Goal: Complete application form

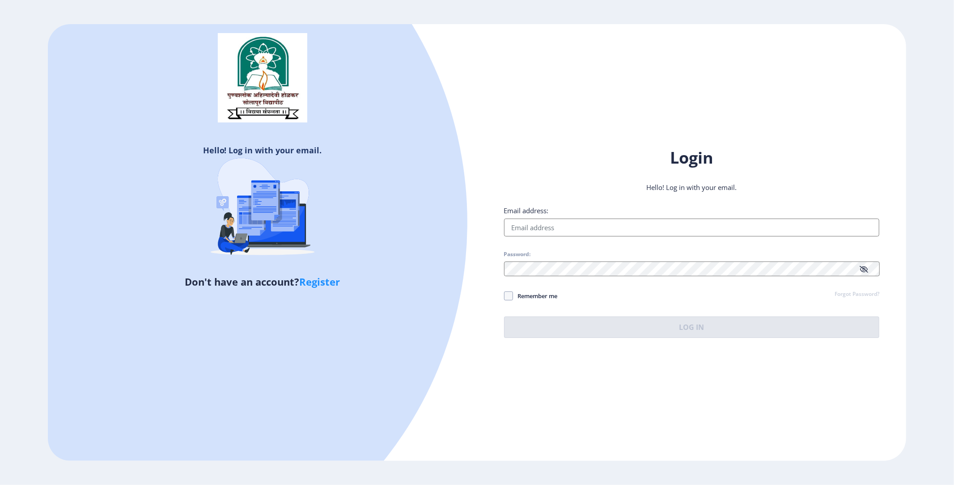
drag, startPoint x: 2500, startPoint y: 0, endPoint x: 309, endPoint y: 276, distance: 2208.2
click at [309, 276] on link "Register" at bounding box center [319, 281] width 41 height 13
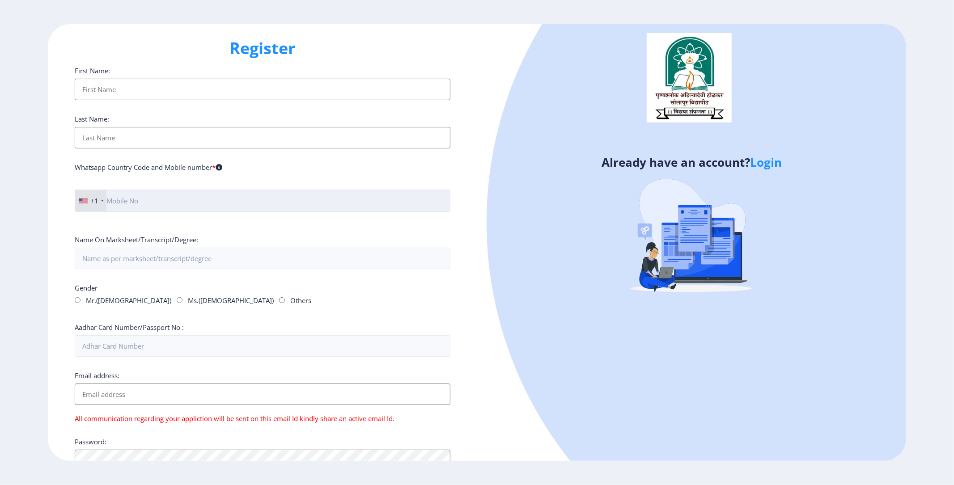
scroll to position [18, 0]
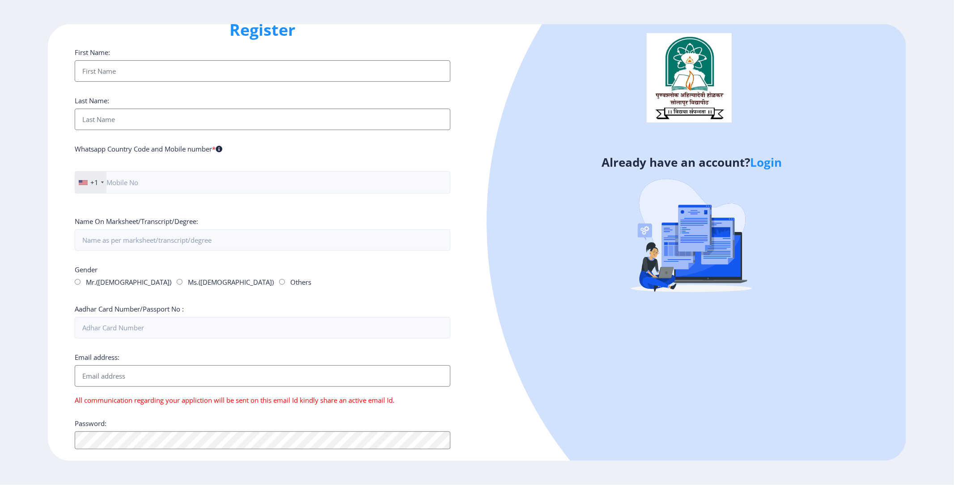
click at [180, 68] on input "First Name:" at bounding box center [263, 70] width 376 height 21
type input "mayay"
click at [155, 109] on input "First Name:" at bounding box center [263, 119] width 376 height 21
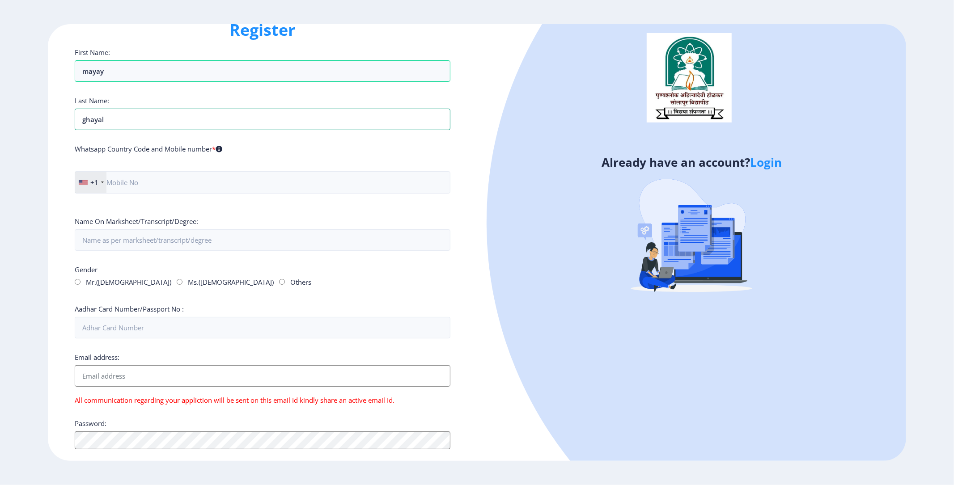
type input "ghayal"
click at [101, 172] on div "+1" at bounding box center [90, 182] width 31 height 21
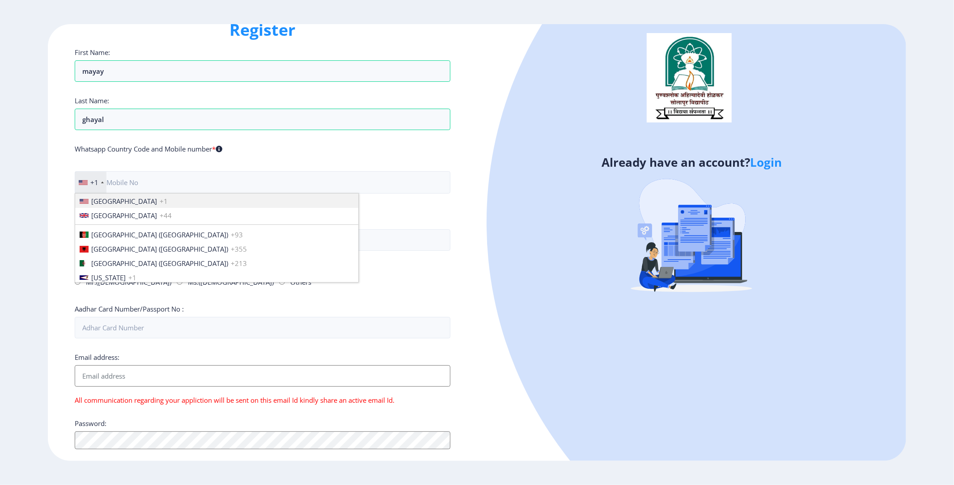
click at [101, 182] on div at bounding box center [102, 183] width 3 height 2
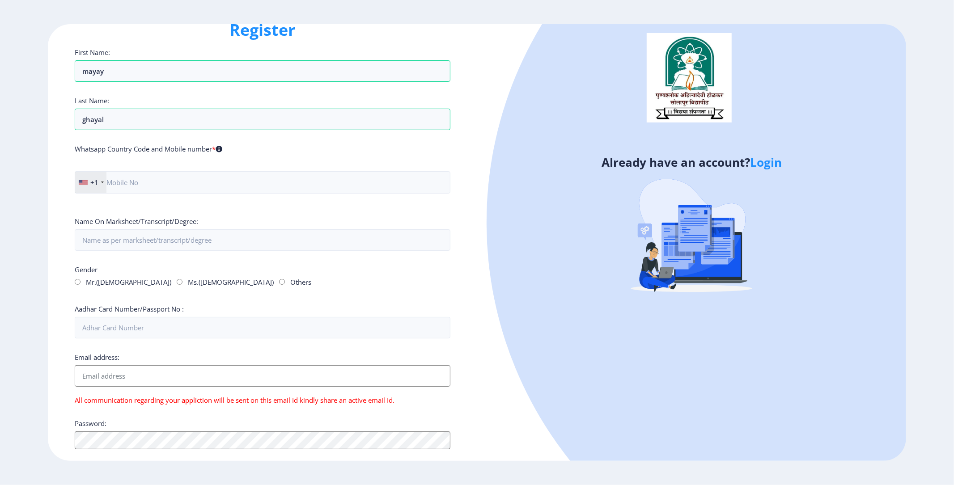
click at [101, 182] on div at bounding box center [102, 183] width 3 height 2
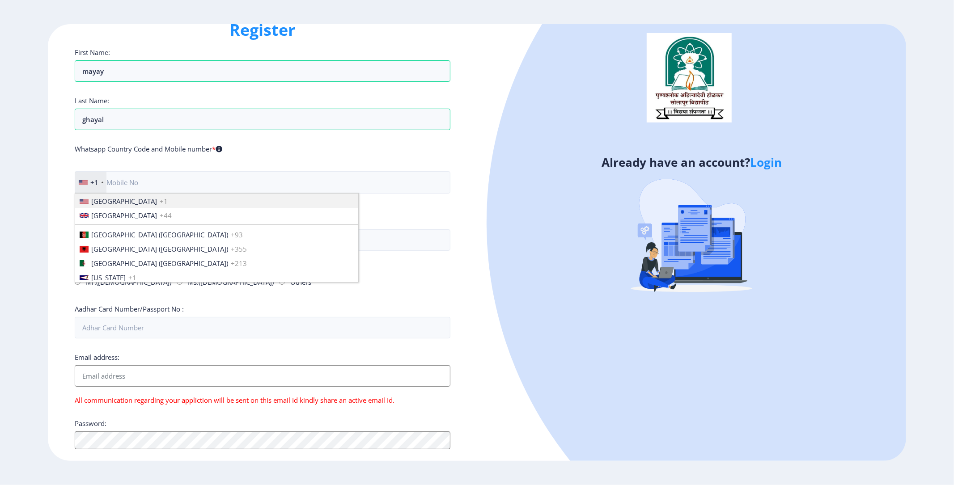
scroll to position [1153, 0]
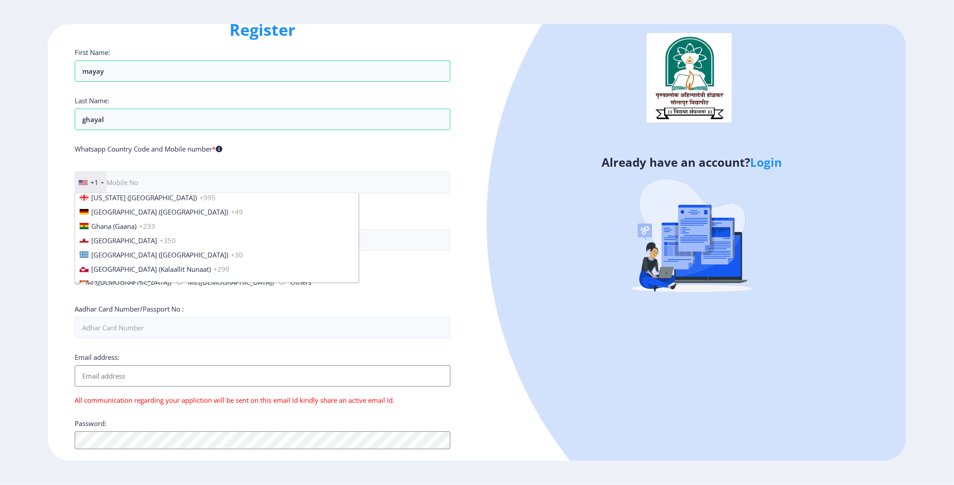
click at [105, 465] on span "[GEOGRAPHIC_DATA] ([GEOGRAPHIC_DATA])" at bounding box center [159, 469] width 137 height 9
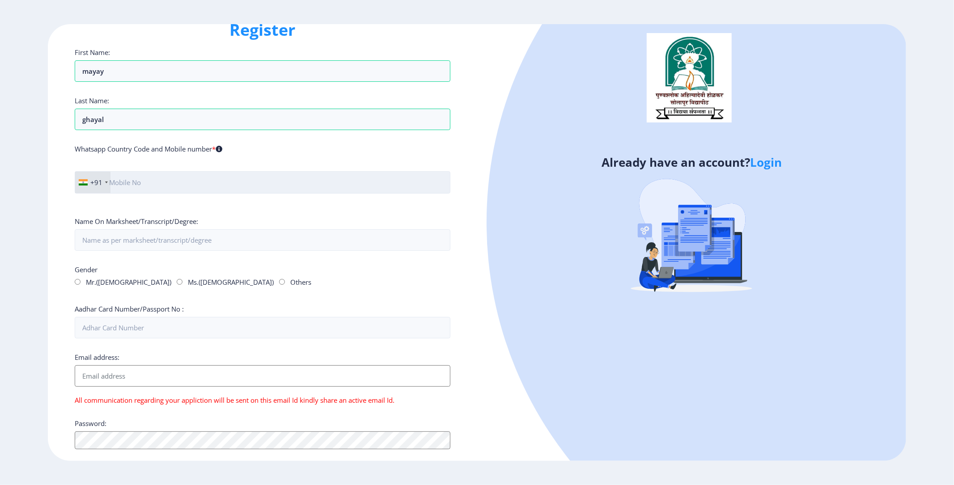
click at [154, 171] on input "text" at bounding box center [263, 182] width 376 height 22
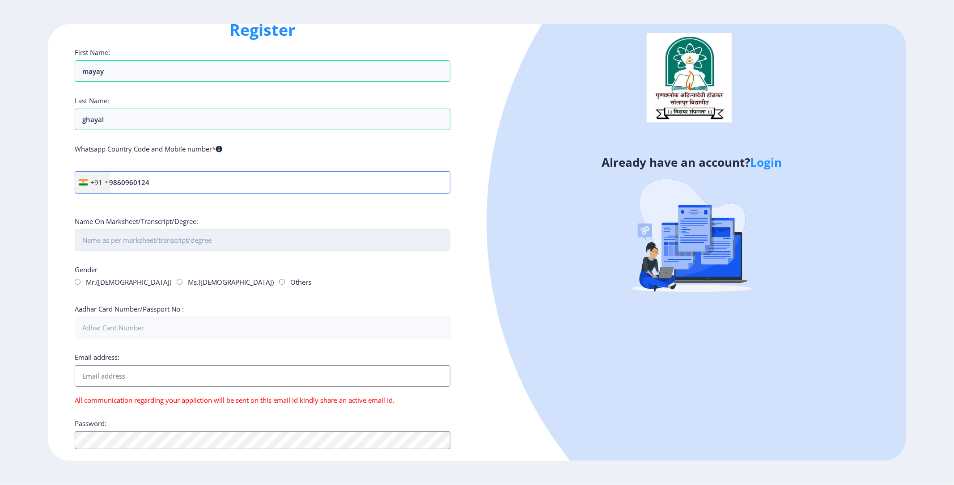
type input "9860960124"
click at [123, 229] on input "First Name:" at bounding box center [263, 239] width 376 height 21
type input "Bcome DEGREE"
click at [177, 279] on input "Ms.(Female)" at bounding box center [180, 282] width 6 height 6
radio input "true"
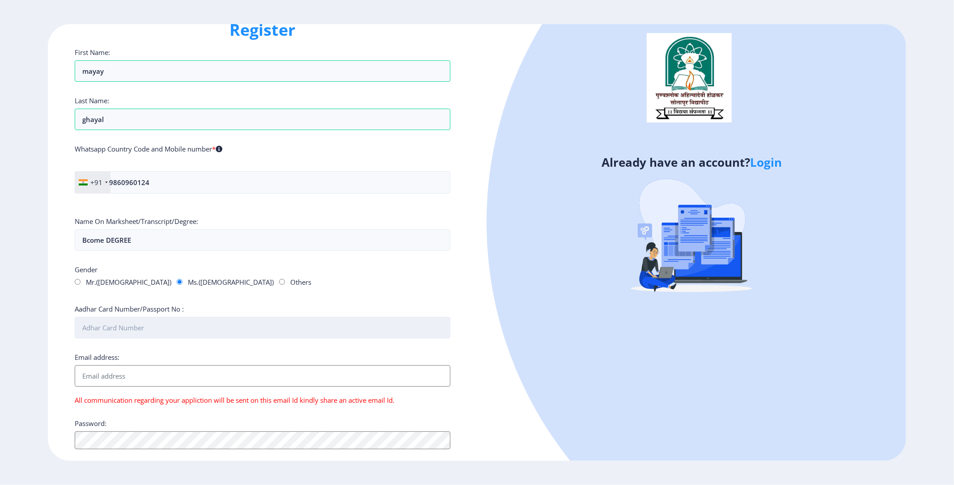
click at [162, 317] on input "Aadhar Card Number/Passport No :" at bounding box center [263, 327] width 376 height 21
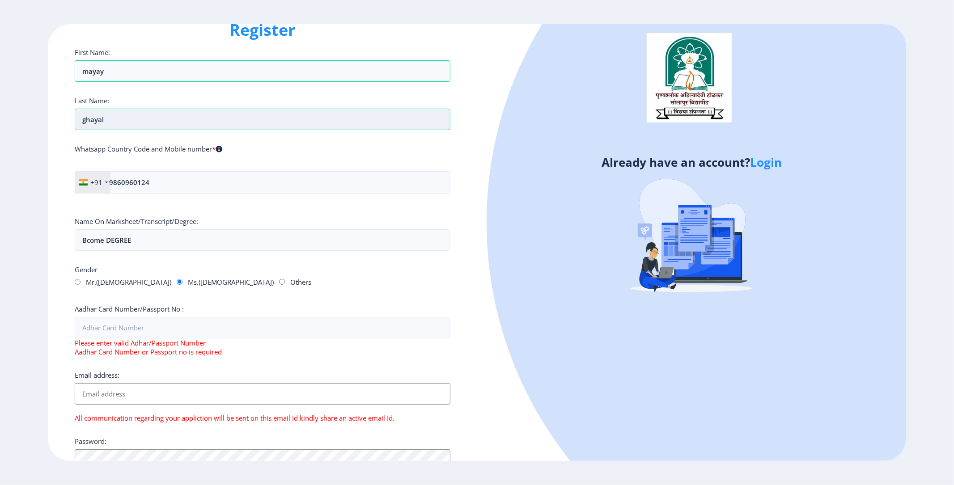
click at [126, 109] on input "ghayal" at bounding box center [263, 119] width 376 height 21
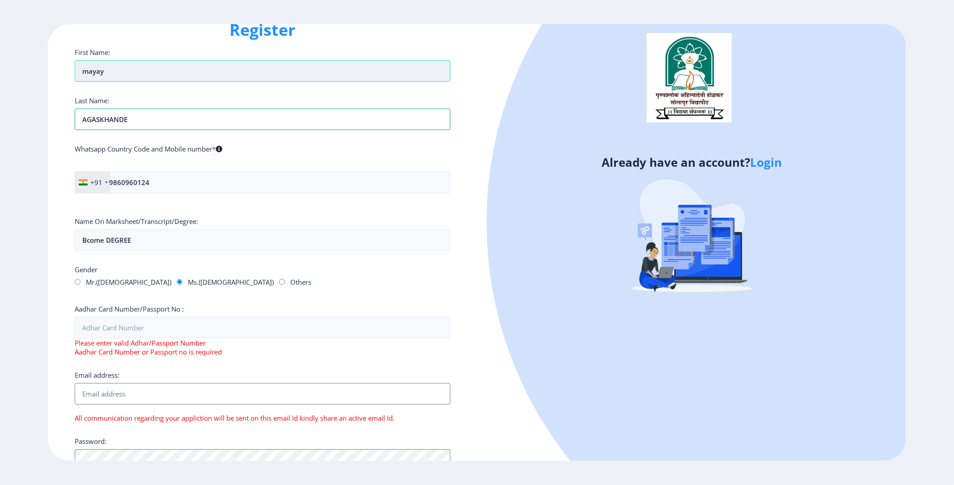
type input "AGASKHANDE"
click at [104, 63] on input "mayay" at bounding box center [263, 70] width 376 height 21
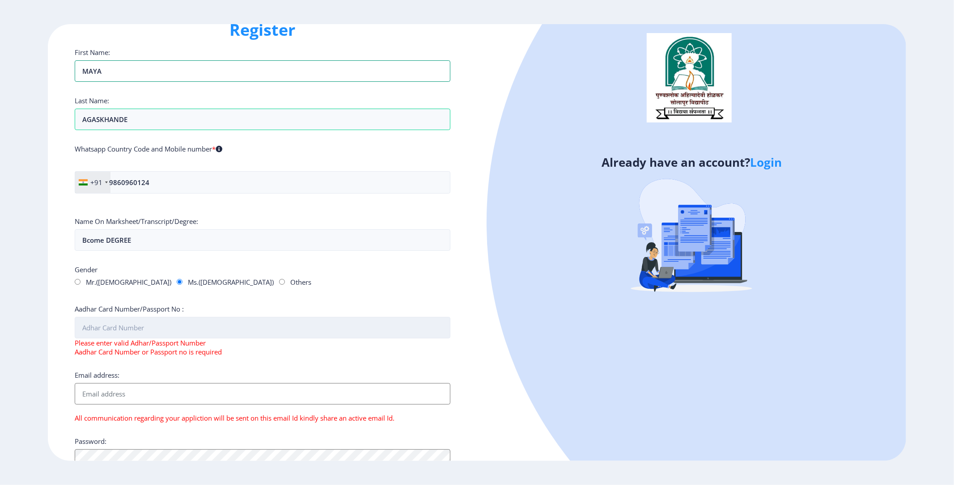
type input "MAYA"
click at [168, 317] on input "Aadhar Card Number/Passport No :" at bounding box center [263, 327] width 376 height 21
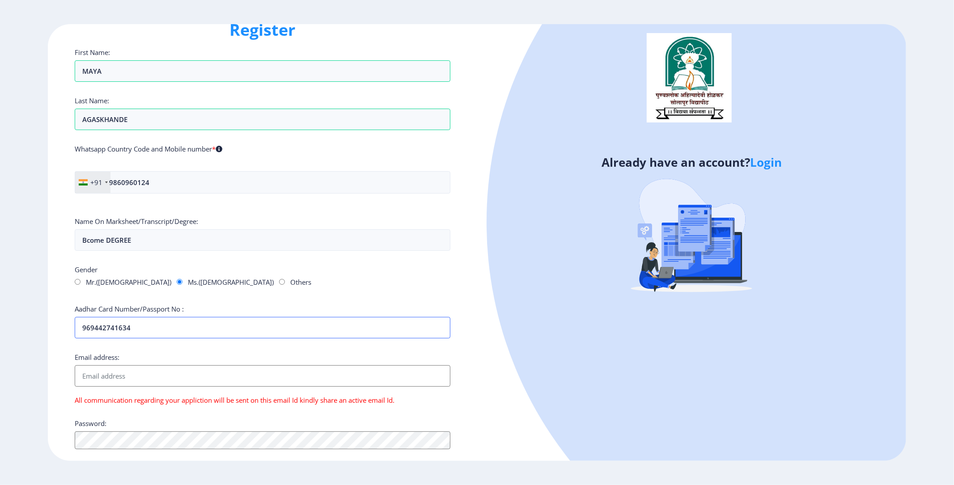
type input "969442741634"
click at [122, 353] on div "Email address: All communication regarding your appliction will be sent on this…" at bounding box center [263, 379] width 376 height 52
click at [127, 365] on input "Email address:" at bounding box center [263, 375] width 376 height 21
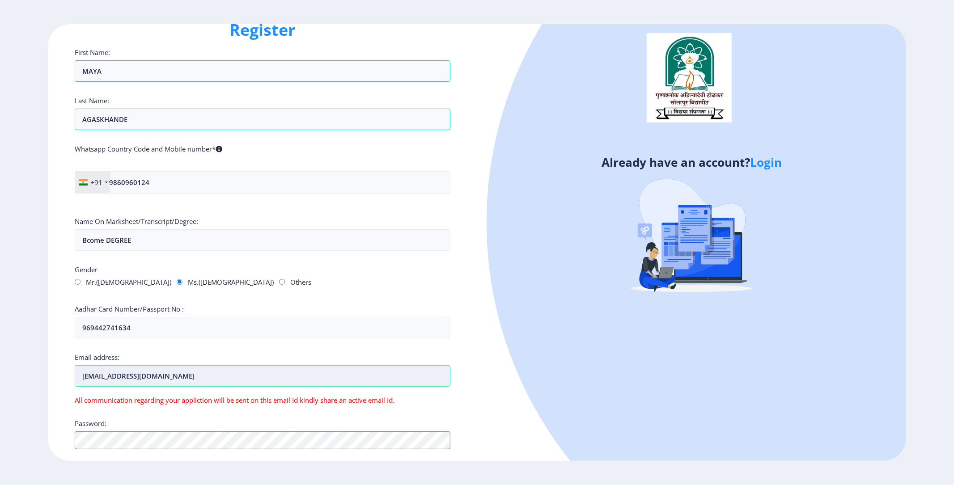
click at [169, 365] on input "mayaghayal27@gmail.com" at bounding box center [263, 375] width 376 height 21
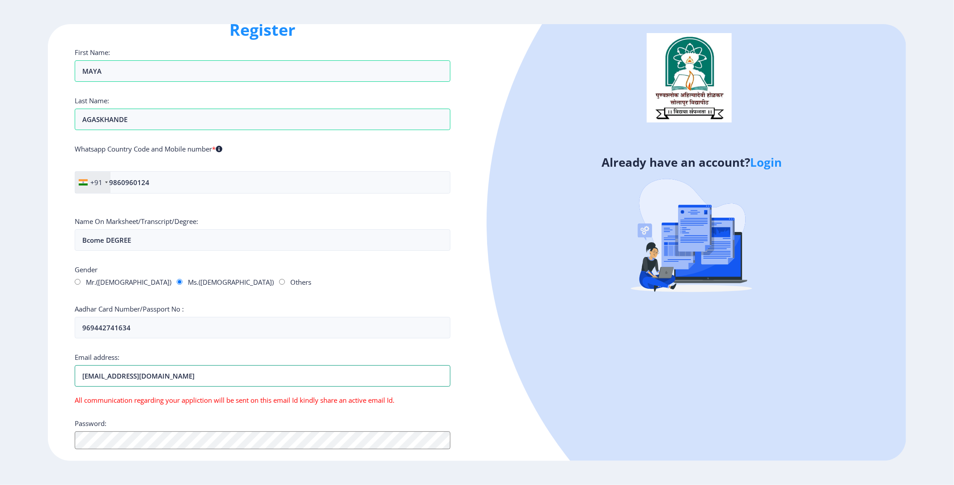
type input "mayaghayal27@gmail.com"
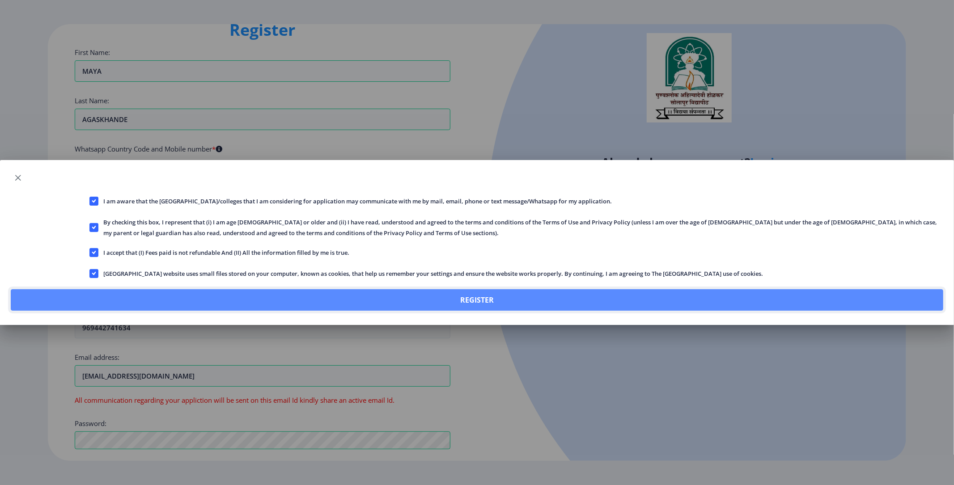
click at [480, 289] on button "Register" at bounding box center [477, 299] width 932 height 21
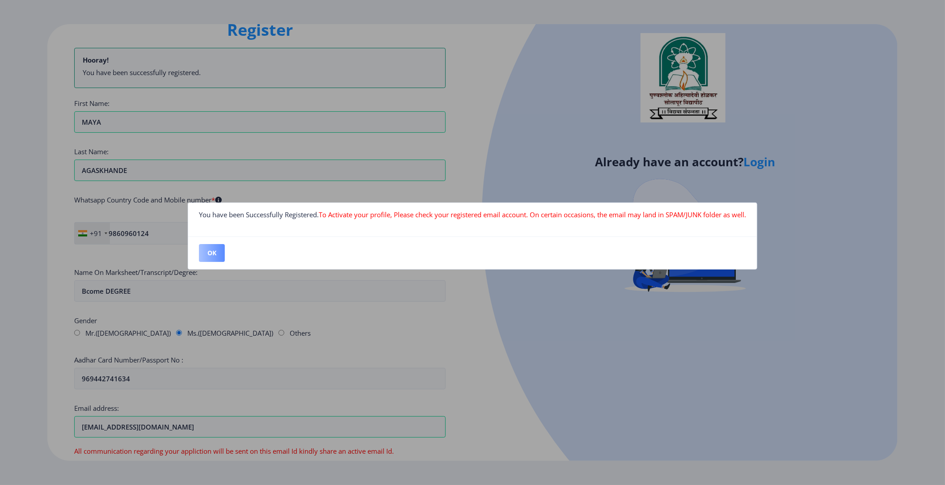
drag, startPoint x: 879, startPoint y: 1, endPoint x: 247, endPoint y: 258, distance: 682.1
click at [225, 258] on button "OK" at bounding box center [212, 253] width 26 height 18
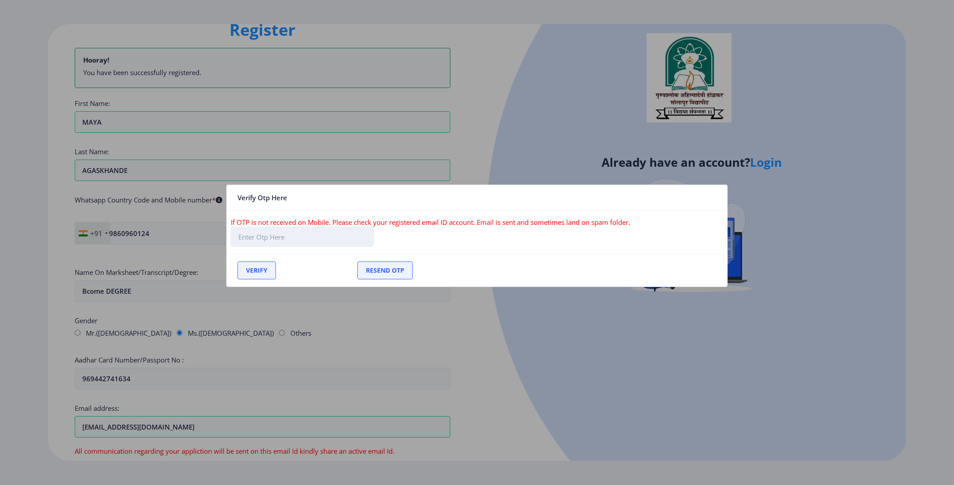
click at [287, 237] on input "text" at bounding box center [302, 237] width 143 height 20
type input "554069"
click at [276, 267] on button "Verify" at bounding box center [256, 271] width 38 height 18
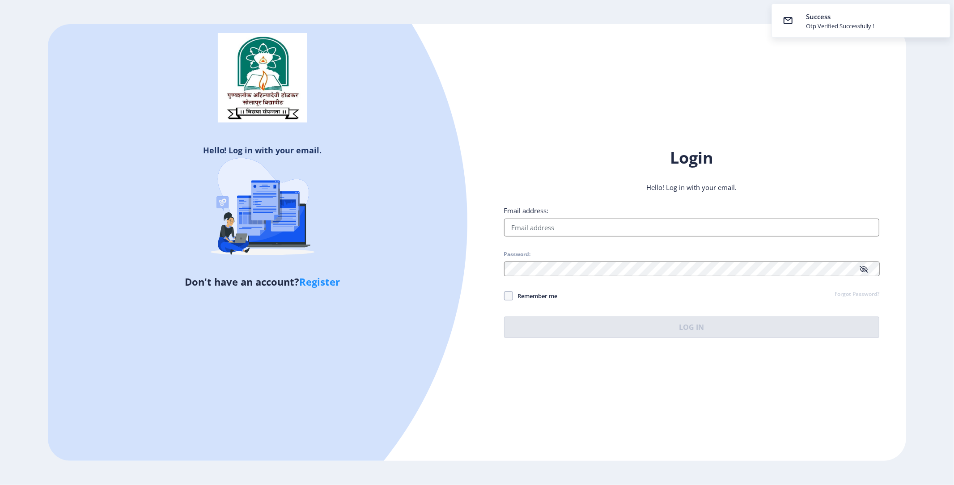
click at [549, 225] on input "Email address:" at bounding box center [692, 228] width 376 height 18
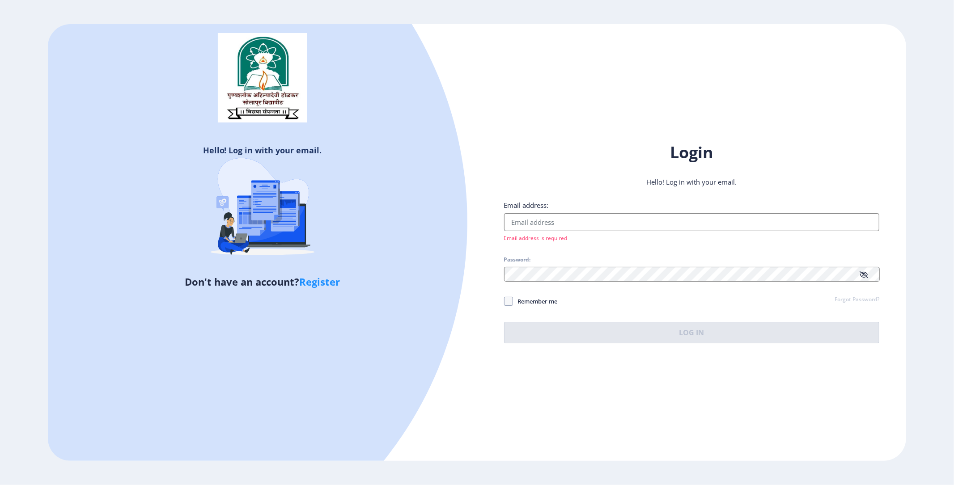
type input "mayaghayal27@gmail.com"
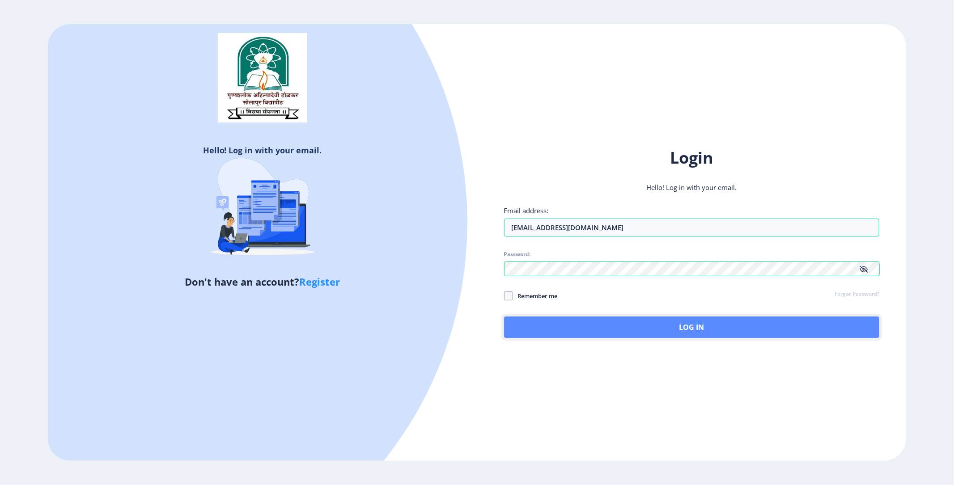
click at [686, 317] on button "Log In" at bounding box center [692, 327] width 376 height 21
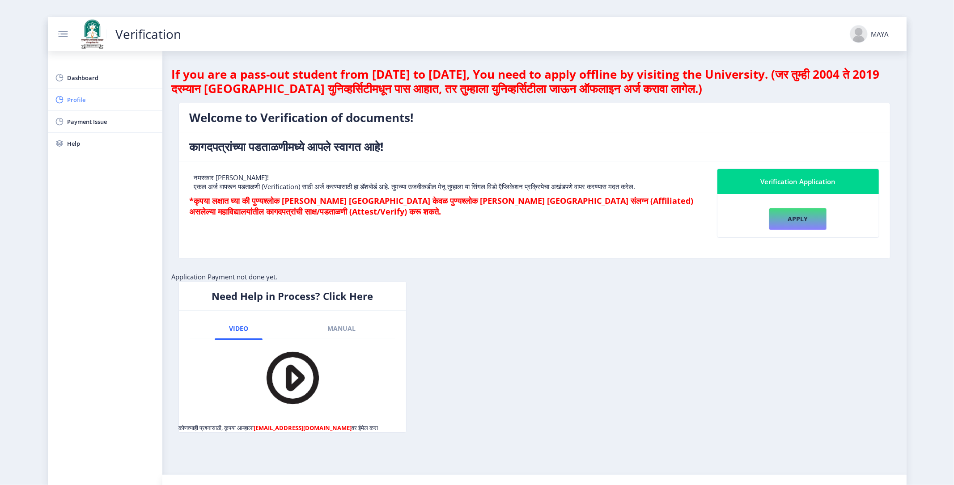
click at [77, 94] on span "Profile" at bounding box center [112, 99] width 88 height 11
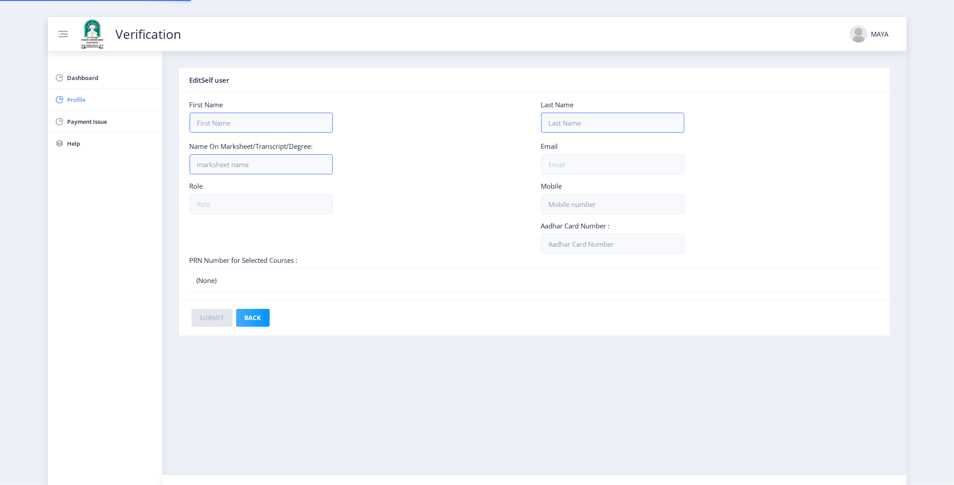
type input "MAYA"
type input "AGASKHANDE"
type input "Bcome DEGREE"
type input "mayaghayal27@gmail.com"
type input "student"
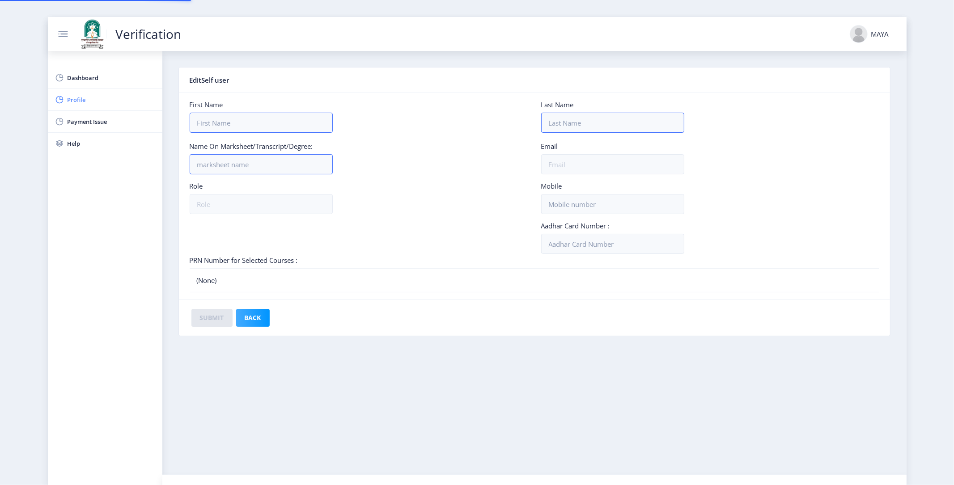
type input "9860960124"
type input "969442741634"
click at [190, 194] on input "student" at bounding box center [261, 204] width 143 height 20
click at [190, 268] on nb-list-item "(None)" at bounding box center [535, 280] width 690 height 24
click at [234, 268] on nb-list-item "(None)" at bounding box center [535, 280] width 690 height 24
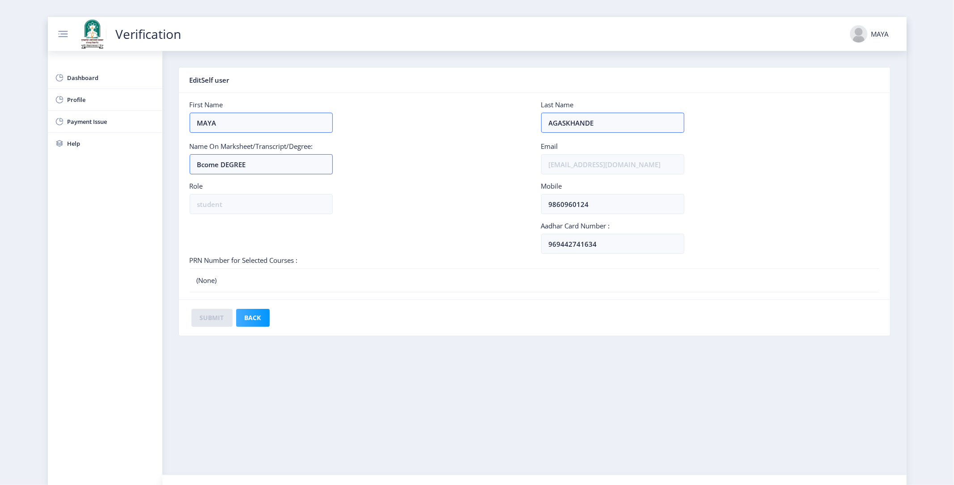
click at [234, 268] on nb-list-item "(None)" at bounding box center [535, 280] width 690 height 24
click at [198, 268] on nb-list-item "(None)" at bounding box center [535, 280] width 690 height 24
click at [205, 268] on nb-list-item "(None)" at bounding box center [535, 280] width 690 height 24
click at [190, 268] on nb-list-item "(None)" at bounding box center [535, 280] width 690 height 24
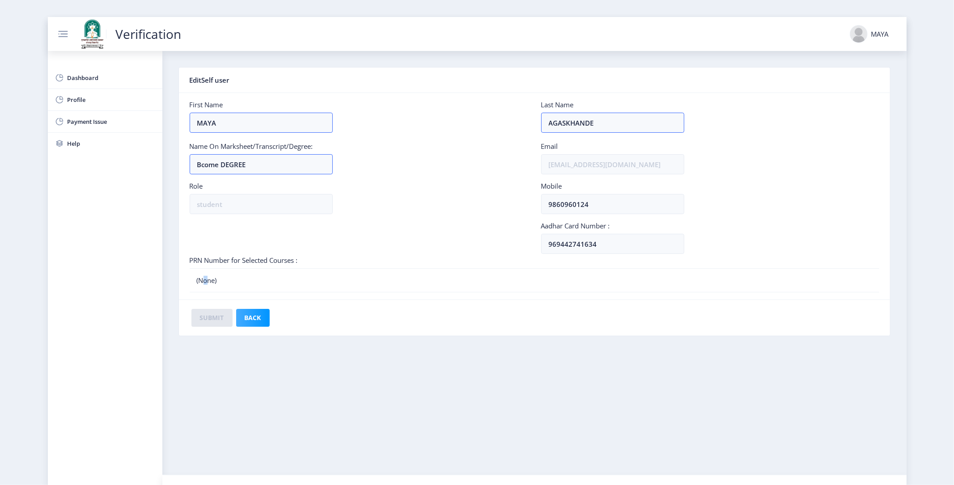
click at [190, 268] on nb-list-item "(None)" at bounding box center [535, 280] width 690 height 24
click at [72, 94] on span "Profile" at bounding box center [112, 99] width 88 height 11
click at [69, 72] on span "Dashboard" at bounding box center [112, 77] width 88 height 11
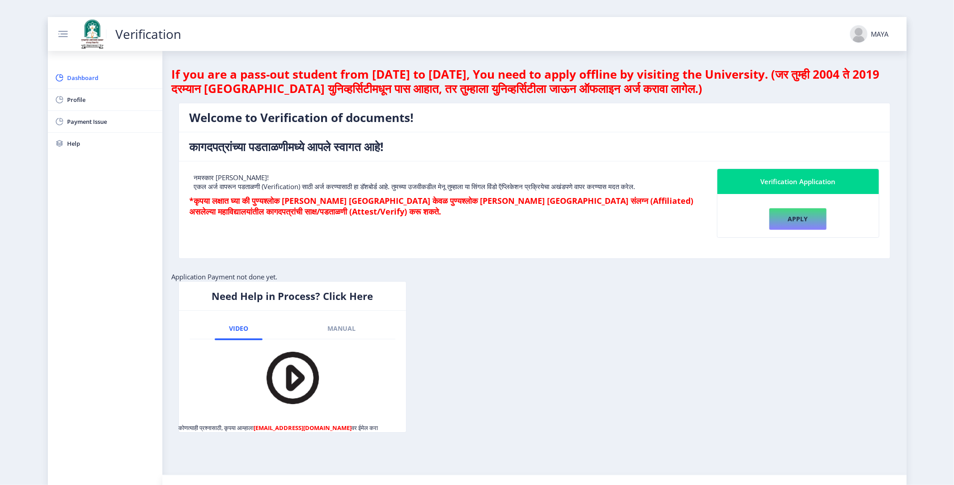
scroll to position [15, 0]
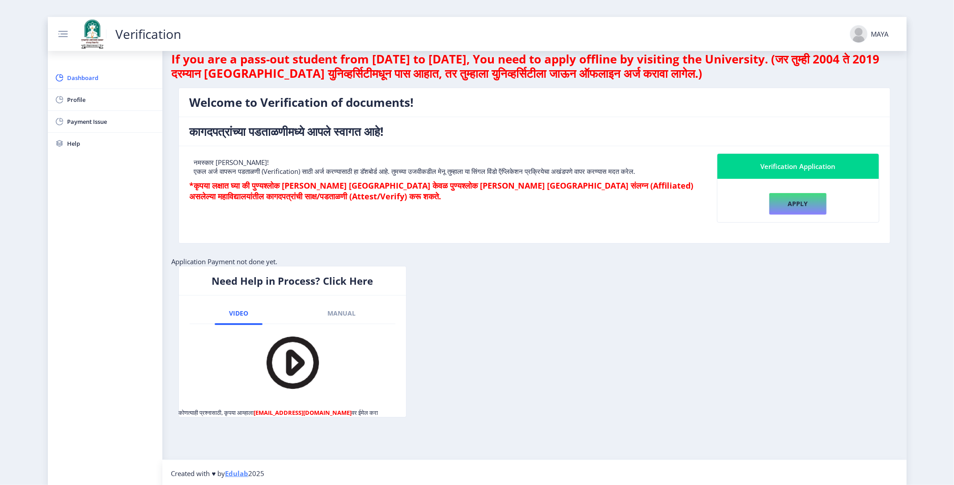
click at [275, 331] on img at bounding box center [292, 362] width 63 height 63
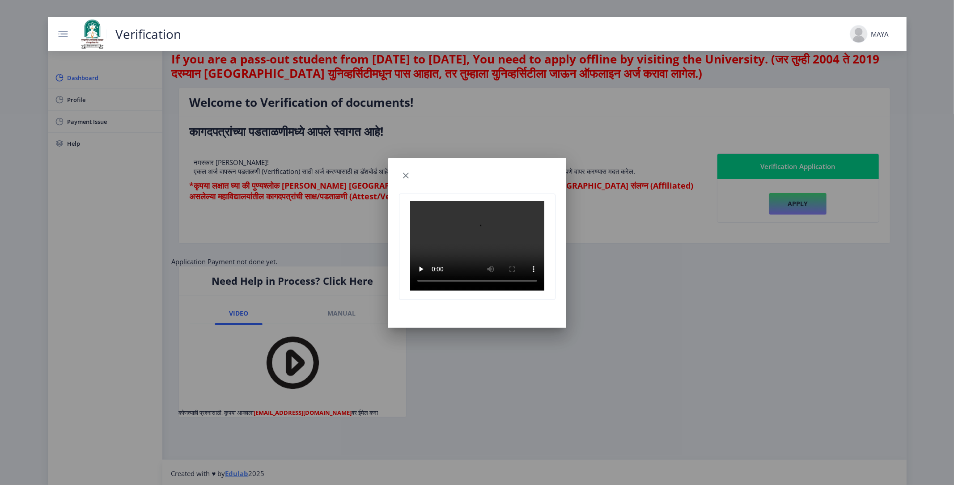
click at [322, 258] on div at bounding box center [477, 242] width 954 height 485
click at [408, 172] on button "button" at bounding box center [406, 176] width 14 height 14
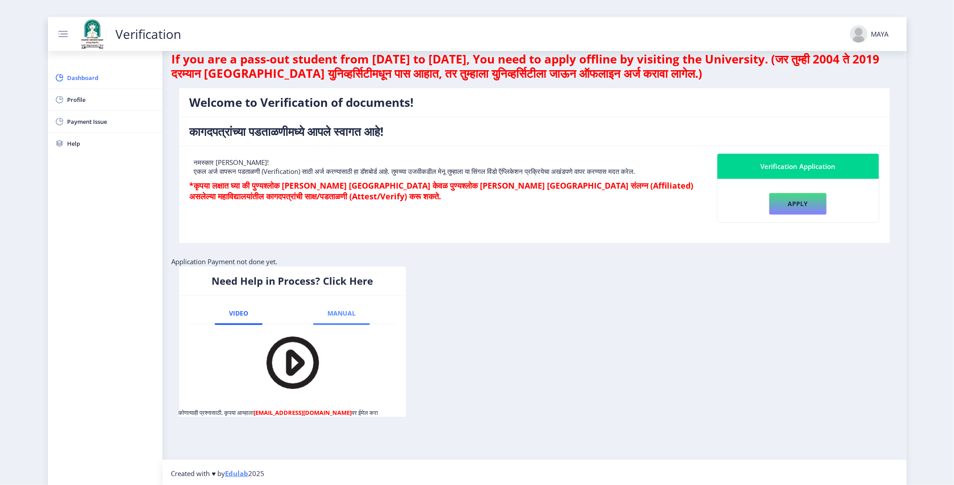
click at [331, 310] on span "Manual" at bounding box center [341, 313] width 28 height 7
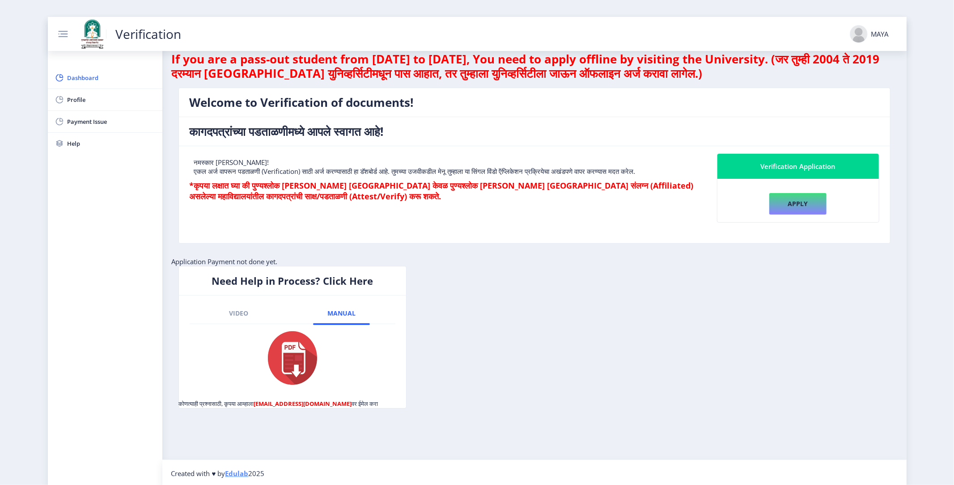
click at [270, 331] on img at bounding box center [292, 358] width 49 height 54
click at [229, 310] on span "Video" at bounding box center [238, 313] width 19 height 7
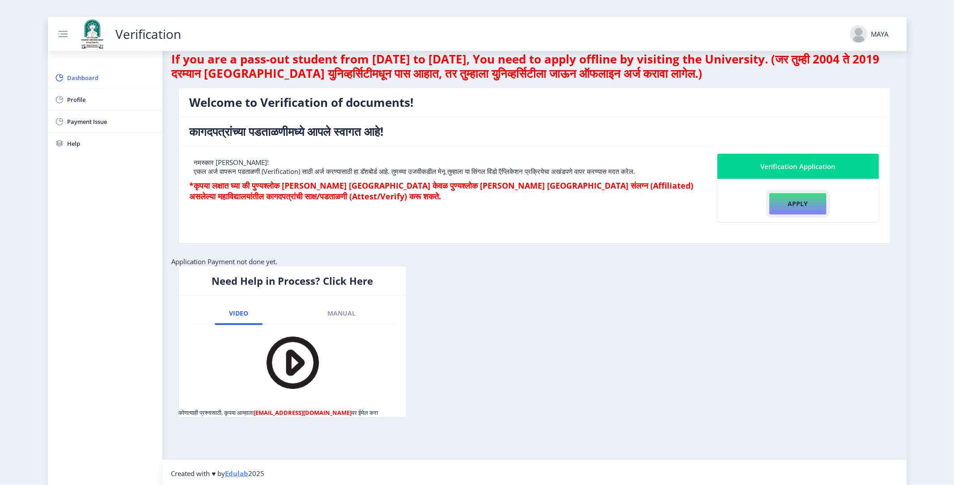
click at [801, 193] on button "Apply" at bounding box center [798, 204] width 58 height 22
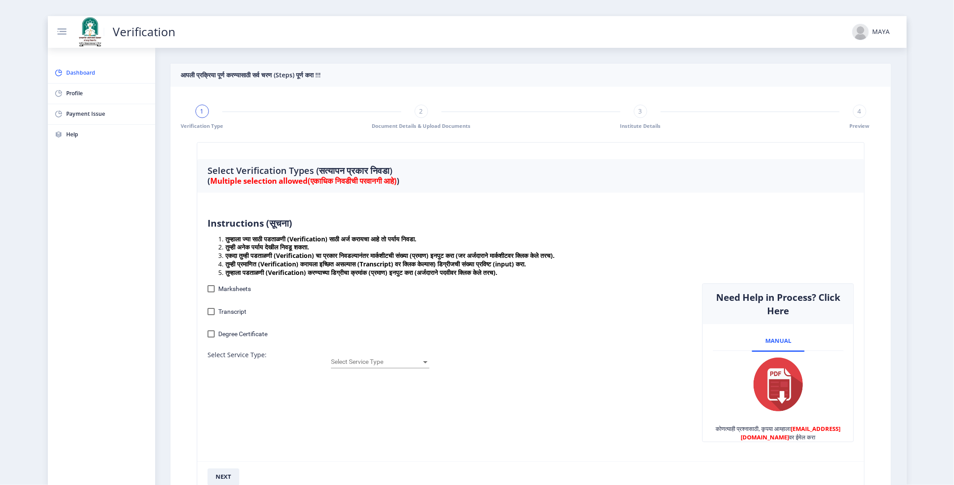
click at [212, 333] on div at bounding box center [211, 333] width 7 height 7
click at [211, 338] on input "Degree Certificate" at bounding box center [211, 338] width 0 height 0
checkbox input "true"
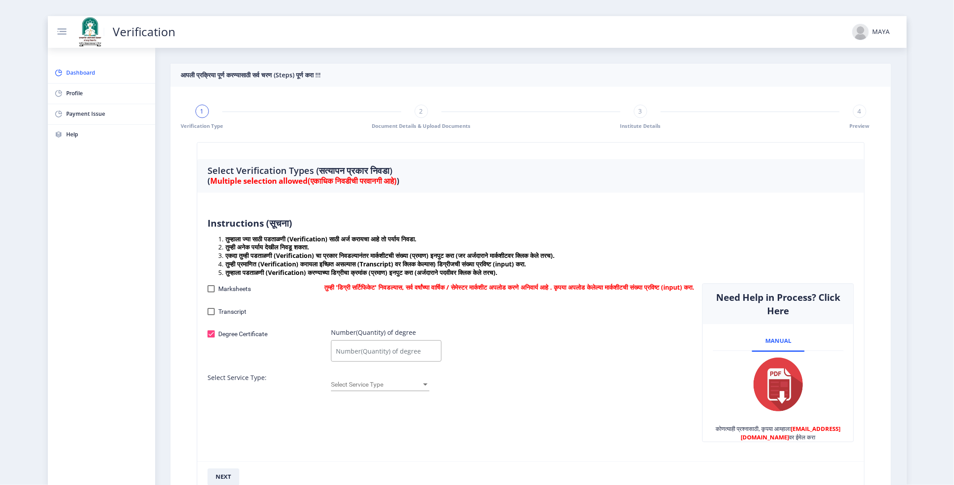
click at [374, 362] on input "Number(Quantity) of degree" at bounding box center [386, 350] width 110 height 21
type input "1"
click at [428, 389] on div at bounding box center [425, 384] width 8 height 7
click at [347, 393] on span "Emailed" at bounding box center [380, 393] width 98 height 19
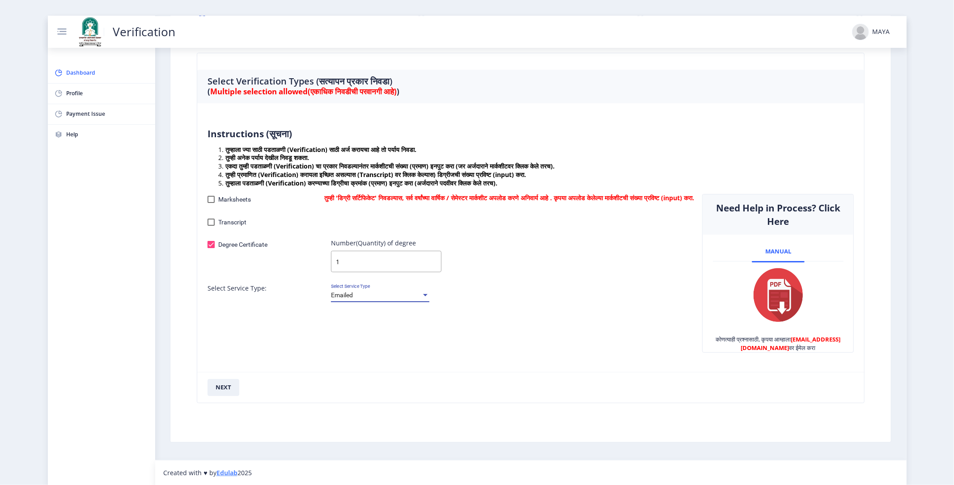
scroll to position [90, 0]
click at [425, 299] on div at bounding box center [425, 295] width 8 height 7
click at [370, 321] on span "Courier" at bounding box center [380, 322] width 98 height 19
click at [424, 299] on div at bounding box center [425, 295] width 8 height 7
click at [369, 282] on span "Emailed" at bounding box center [380, 284] width 98 height 19
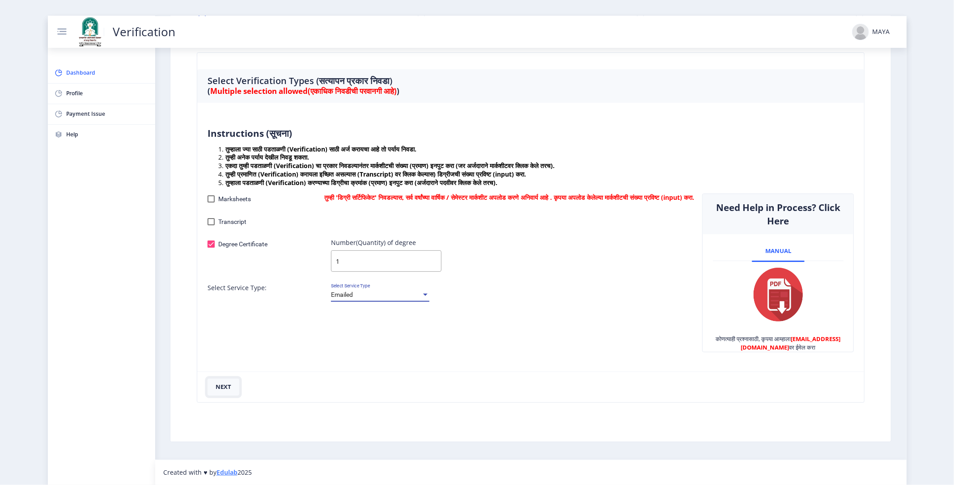
click at [226, 387] on button "next" at bounding box center [224, 387] width 32 height 17
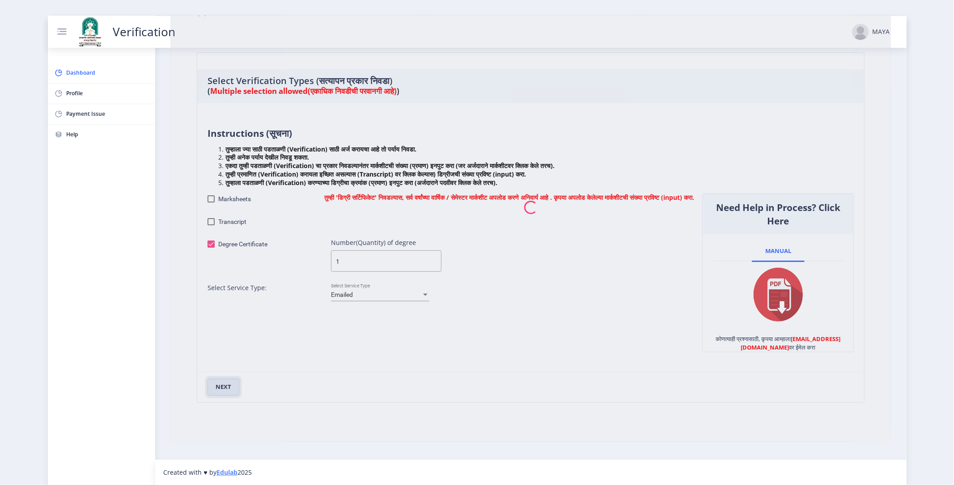
checkbox input "false"
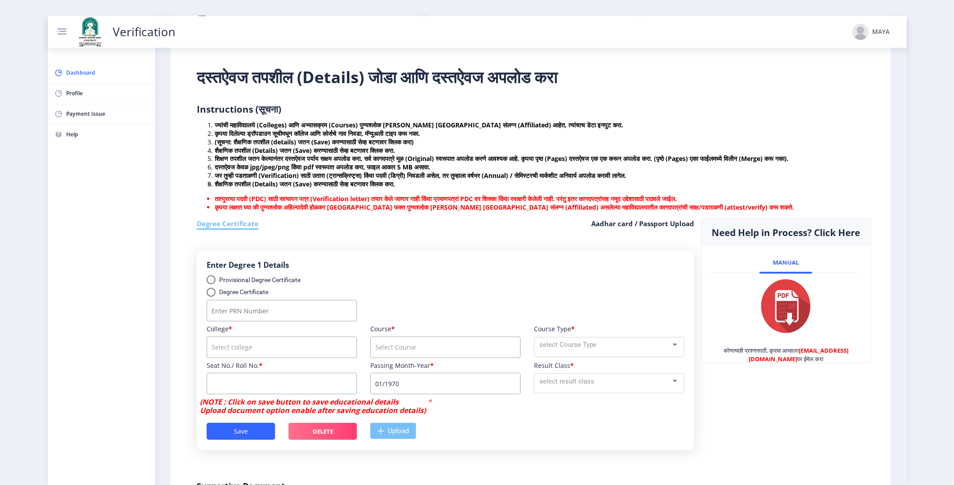
click at [212, 294] on div "select degree type" at bounding box center [211, 292] width 9 height 9
click at [211, 297] on input "Degree Certificate" at bounding box center [211, 297] width 0 height 0
radio input "true"
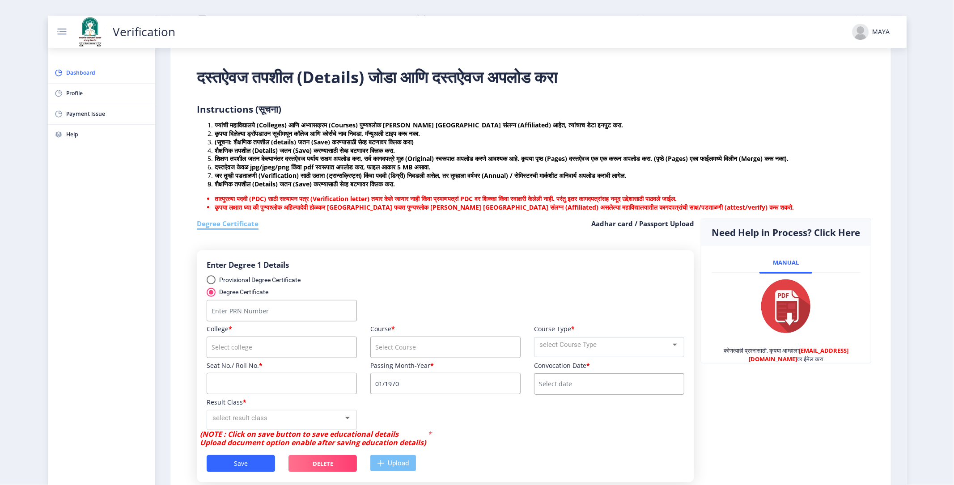
click at [255, 313] on input "Number" at bounding box center [282, 310] width 150 height 21
click at [218, 312] on input "Number" at bounding box center [282, 310] width 150 height 21
type input "2014032500204576"
click at [233, 347] on input "course" at bounding box center [282, 347] width 150 height 21
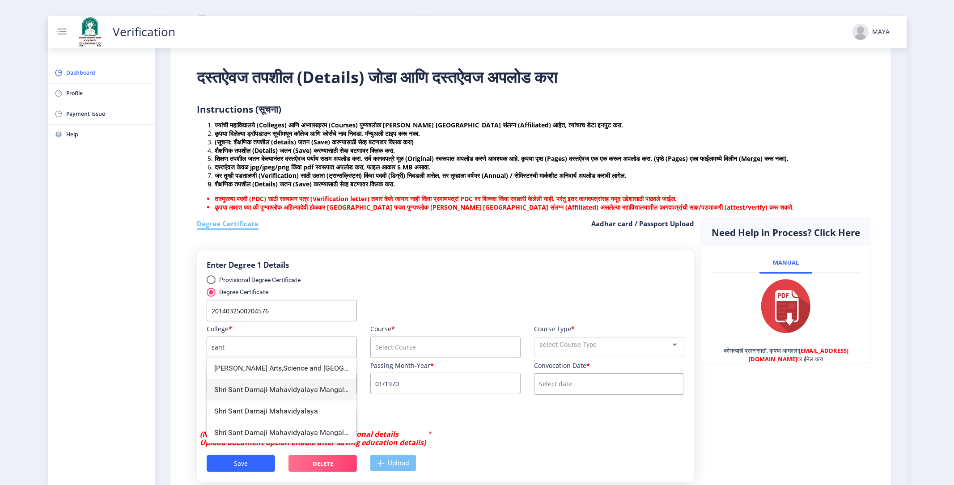
click at [255, 387] on span "Shri Sant Damaji Mahavidyalaya Mangalwedha" at bounding box center [282, 389] width 136 height 21
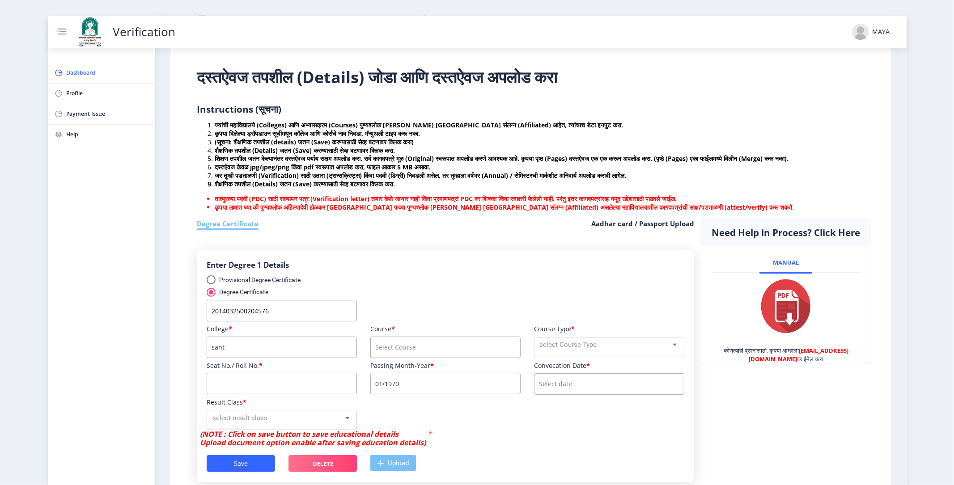
type input "Shri Sant Damaji Mahavidyalaya Mangalwedha"
click at [262, 381] on input at bounding box center [282, 383] width 150 height 21
type input "571025"
click at [441, 344] on input "course" at bounding box center [445, 347] width 150 height 21
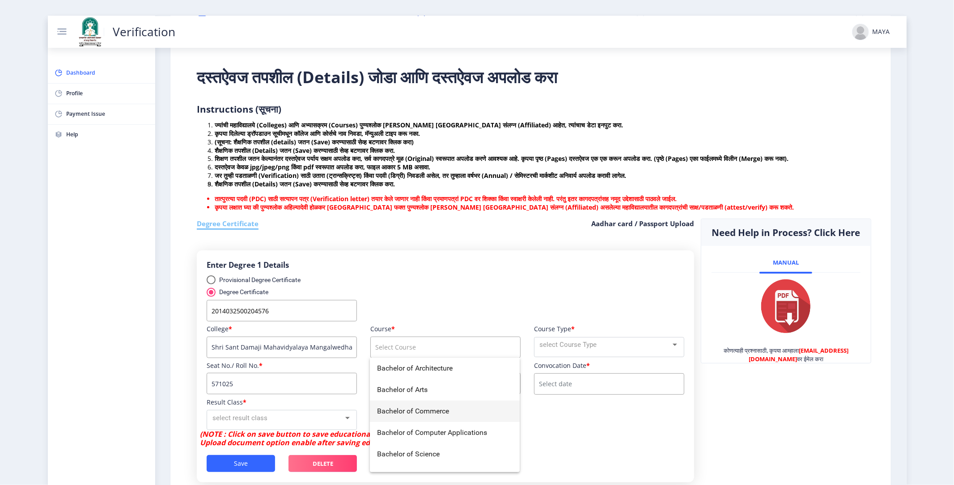
click at [409, 412] on span "Bachelor of Commerce" at bounding box center [445, 411] width 136 height 21
type input "Bachelor of Commerce"
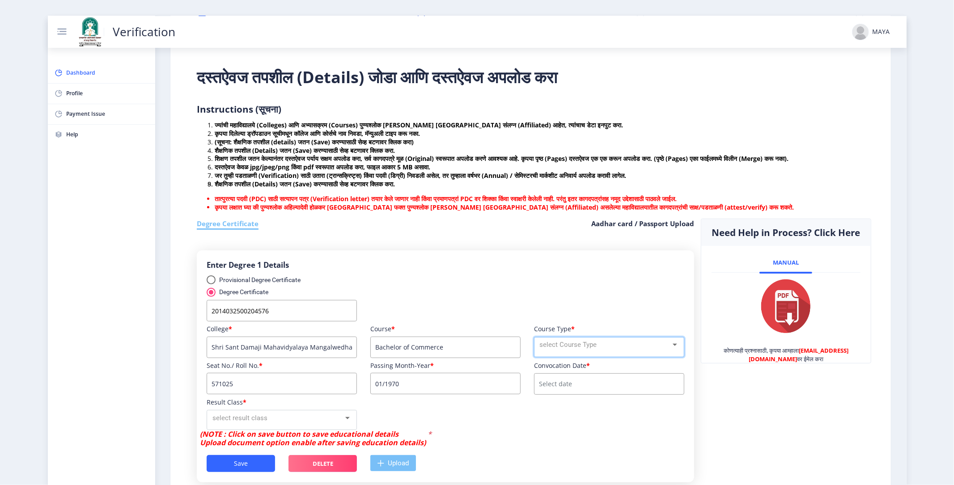
click at [676, 347] on div at bounding box center [675, 345] width 8 height 10
click at [602, 360] on span "External" at bounding box center [607, 365] width 139 height 20
click at [436, 383] on nb-layout "Verification MAYA Dashboard Profile Payment Issue Help आपली प्रक्रिया पूर्ण करण…" at bounding box center [477, 242] width 954 height 485
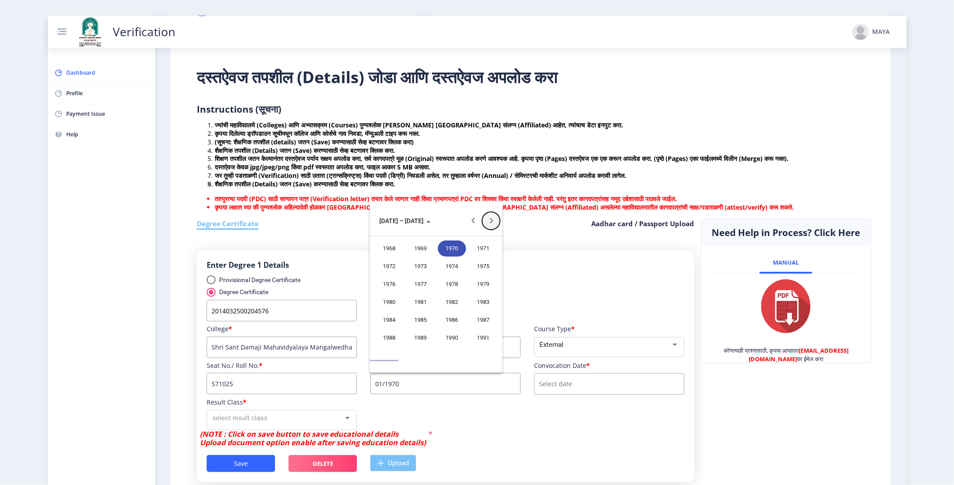
click at [491, 221] on button "Next 20 years" at bounding box center [491, 221] width 18 height 18
click at [423, 246] on div "2017" at bounding box center [421, 249] width 28 height 16
click at [486, 265] on div "APR" at bounding box center [483, 266] width 28 height 16
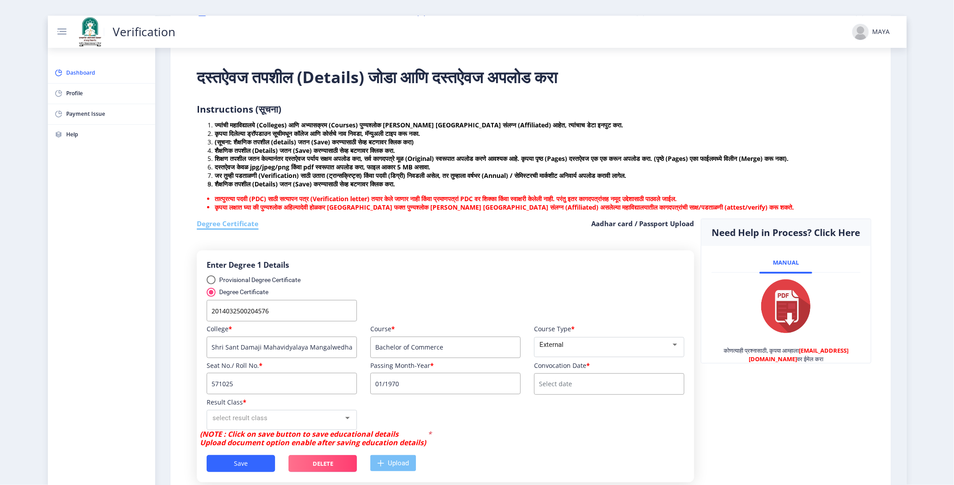
type input "04/2017"
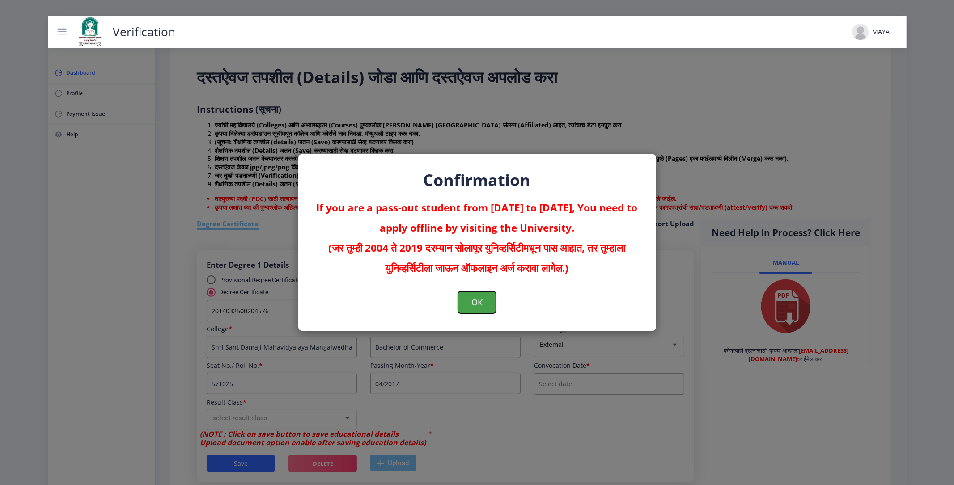
click at [473, 301] on button "OK" at bounding box center [477, 303] width 38 height 22
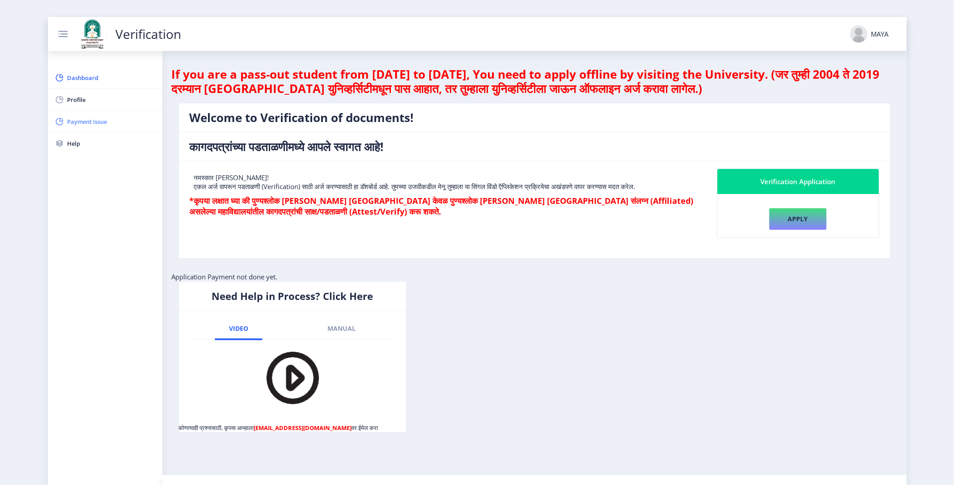
click at [84, 116] on span "Payment Issue" at bounding box center [112, 121] width 88 height 11
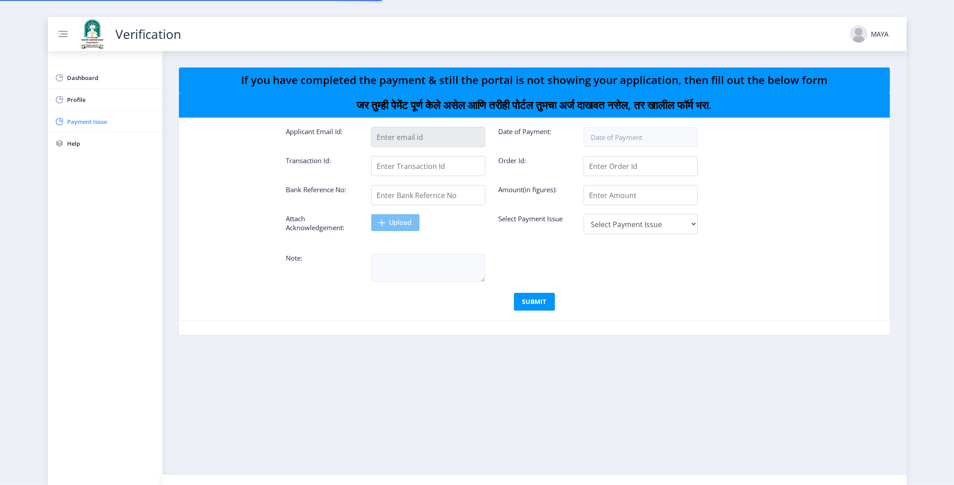
type input "mayaghayal27@gmail.com"
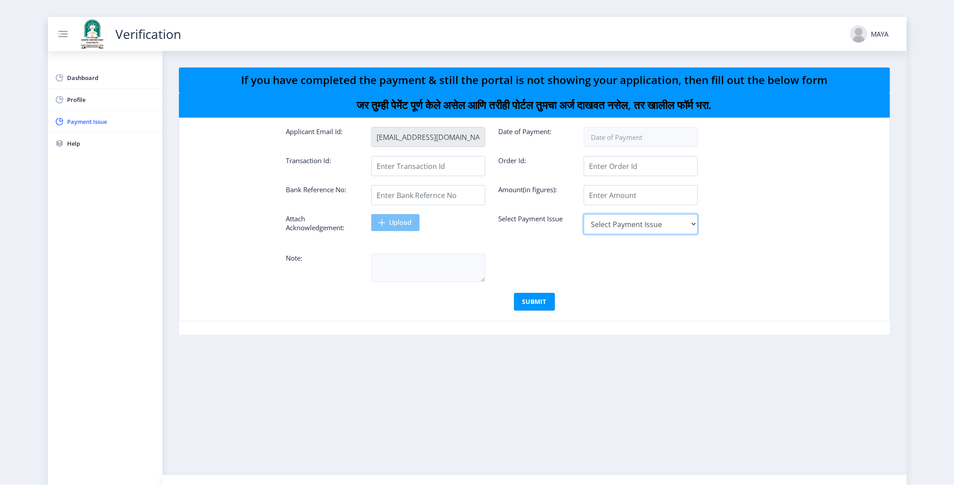
click at [672, 214] on select "Select Payment Issue Single Payment Multiple Payment" at bounding box center [641, 224] width 114 height 20
click at [743, 214] on div "Attach Acknowledgement: Upload Select Payment Issue Select Payment Issue Single…" at bounding box center [535, 224] width 510 height 21
click at [72, 94] on span "Profile" at bounding box center [112, 99] width 88 height 11
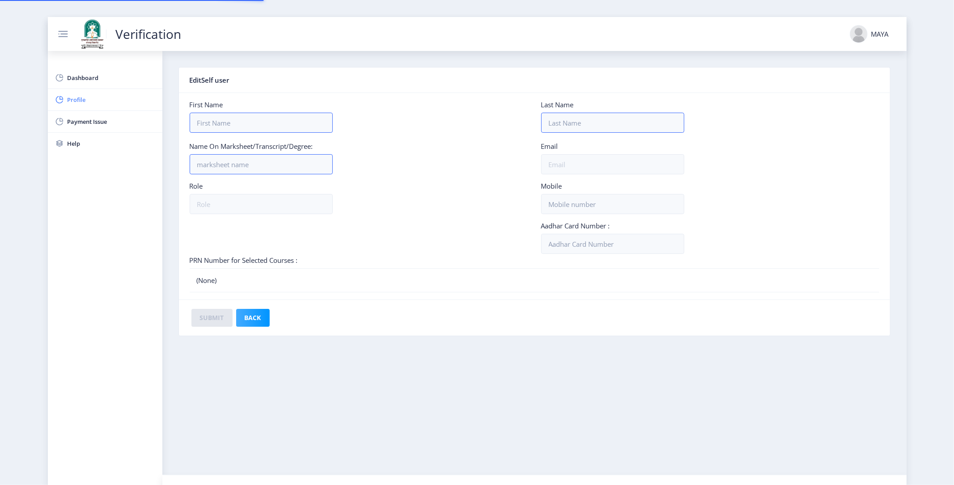
type input "MAYA"
type input "AGASKHANDE"
type input "Bcome DEGREE"
type input "mayaghayal27@gmail.com"
type input "student"
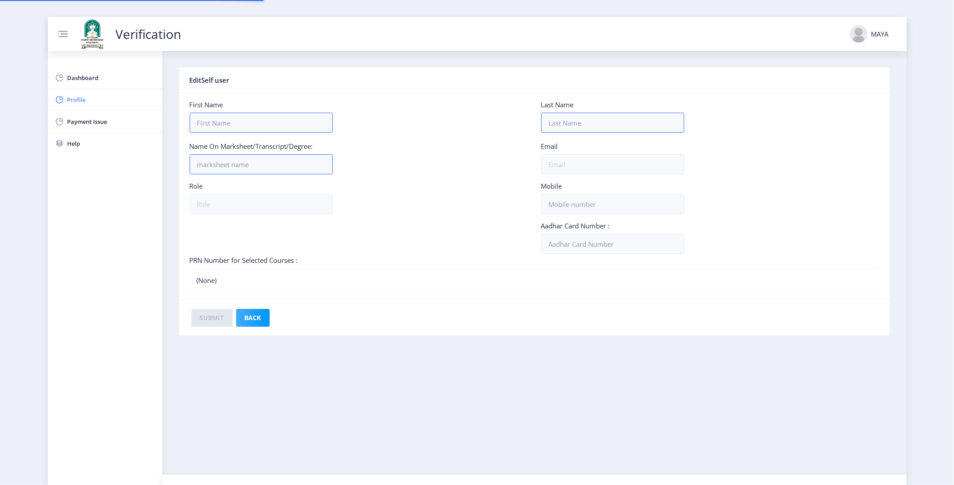
type input "9860960124"
type input "969442741634"
click at [59, 28] on rect at bounding box center [63, 34] width 13 height 13
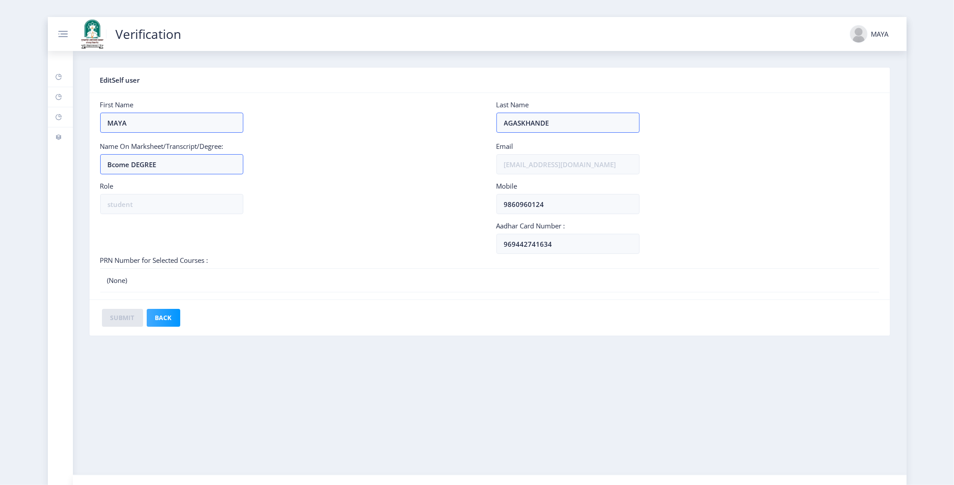
click at [885, 33] on div "MAYA" at bounding box center [869, 34] width 39 height 18
click at [877, 52] on span "Profile" at bounding box center [882, 52] width 57 height 11
click at [894, 30] on nb-action "MAYA" at bounding box center [869, 34] width 57 height 18
click at [886, 30] on div "MAYA" at bounding box center [879, 34] width 17 height 9
click at [874, 91] on span "Log out" at bounding box center [882, 96] width 57 height 11
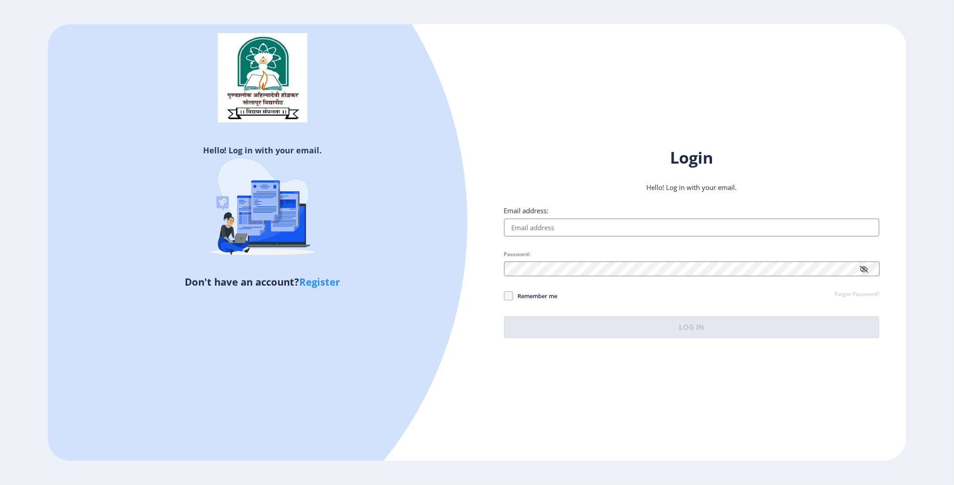
type input "mayaghayal27@gmail.com"
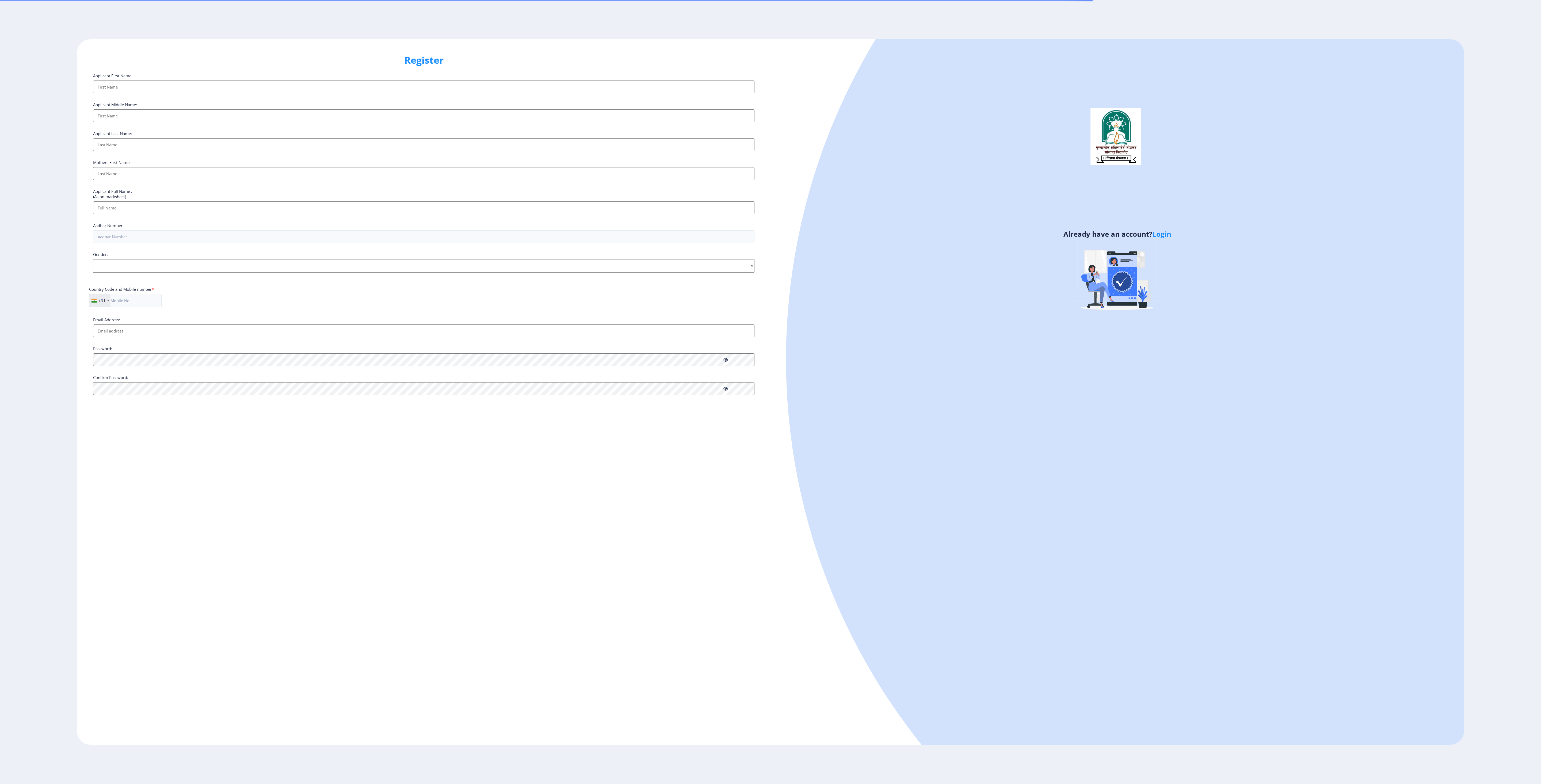
select select
